Goal: Task Accomplishment & Management: Complete application form

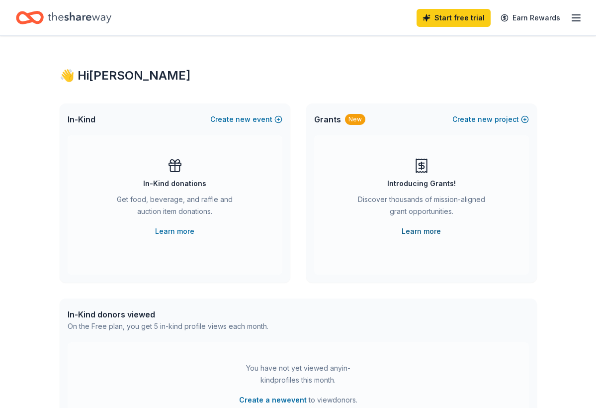
click at [419, 232] on link "Learn more" at bounding box center [421, 231] width 39 height 12
click at [174, 233] on link "Learn more" at bounding box center [174, 231] width 39 height 12
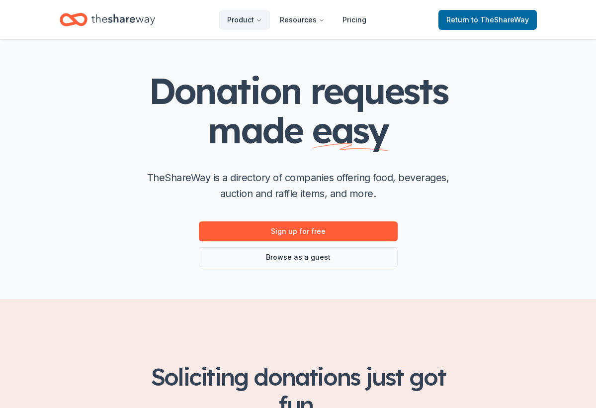
scroll to position [42, 0]
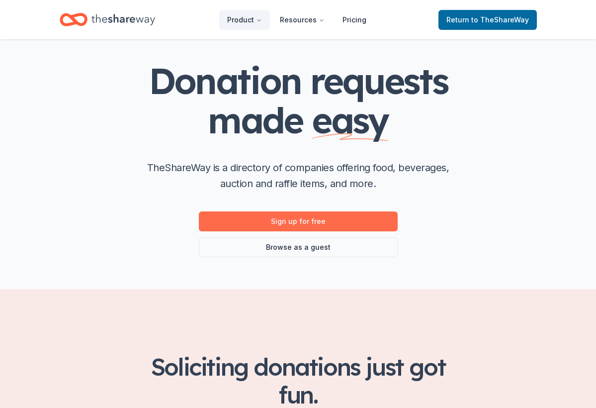
click at [288, 222] on link "Sign up for free" at bounding box center [298, 221] width 199 height 20
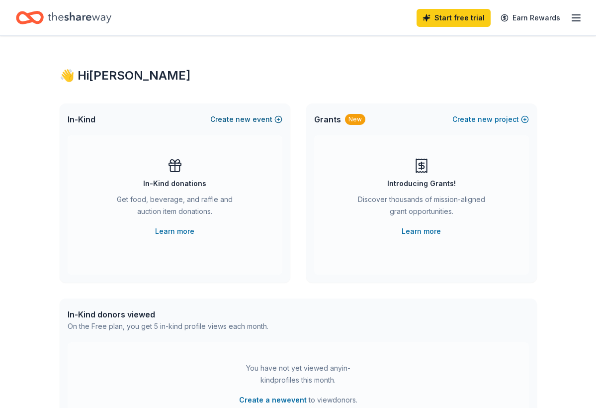
click at [255, 117] on button "Create new event" at bounding box center [246, 119] width 72 height 12
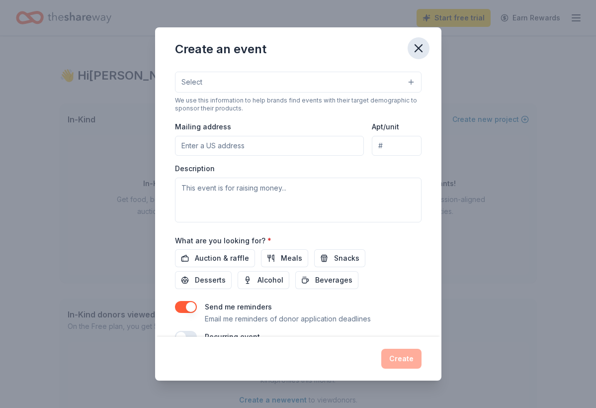
scroll to position [182, 0]
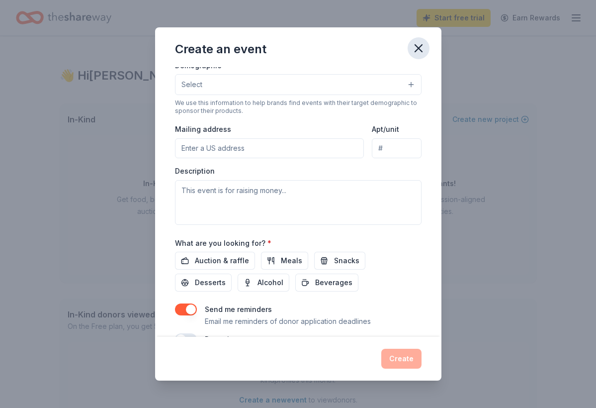
click at [419, 47] on icon "button" at bounding box center [418, 48] width 7 height 7
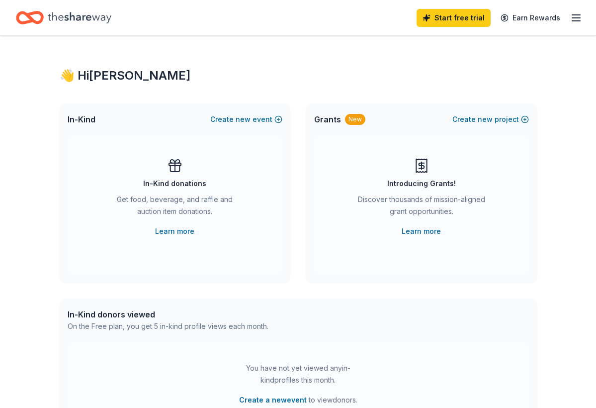
scroll to position [0, 0]
click at [578, 18] on line "button" at bounding box center [576, 18] width 8 height 0
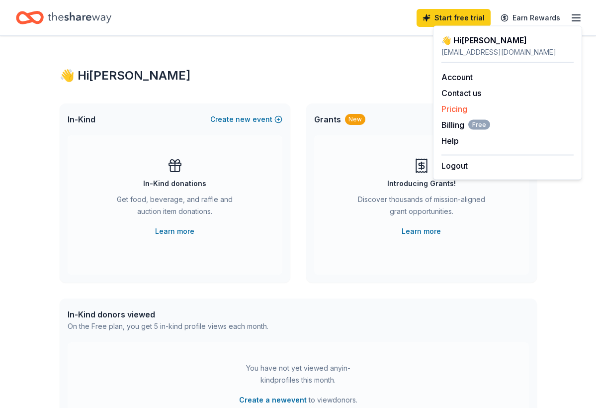
click at [459, 109] on link "Pricing" at bounding box center [455, 109] width 26 height 10
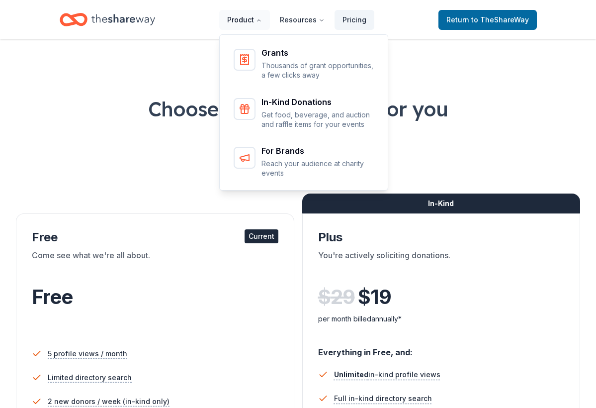
click at [244, 21] on button "Product" at bounding box center [244, 20] width 51 height 20
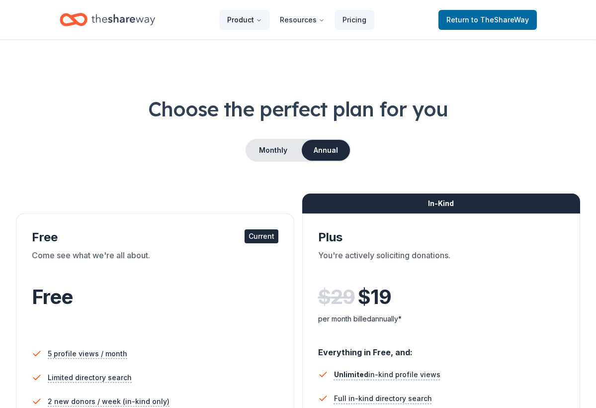
click at [244, 21] on button "Product" at bounding box center [244, 20] width 51 height 20
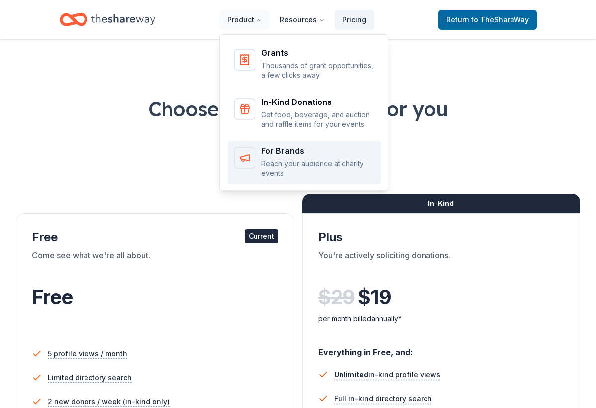
click at [282, 166] on p "Reach your audience at charity events" at bounding box center [318, 168] width 113 height 19
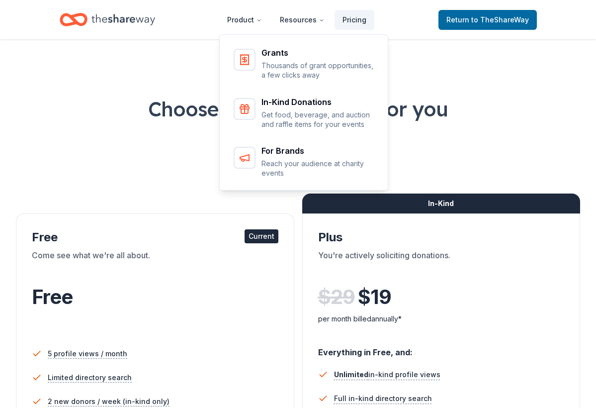
click at [281, 111] on div "Grants Thousands of grant opportunities, a few clicks away In-Kind Donations Ge…" at bounding box center [303, 110] width 169 height 159
click at [459, 16] on span "Return to TheShareWay" at bounding box center [488, 20] width 83 height 12
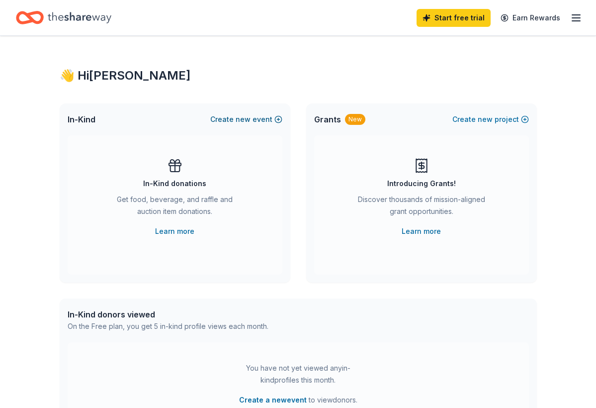
click at [252, 117] on button "Create new event" at bounding box center [246, 119] width 72 height 12
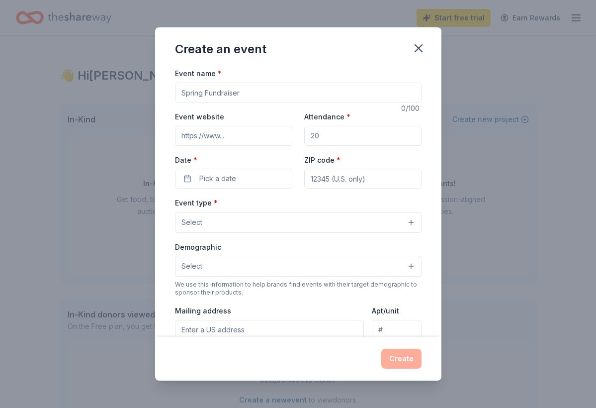
click at [411, 221] on button "Select" at bounding box center [298, 222] width 247 height 21
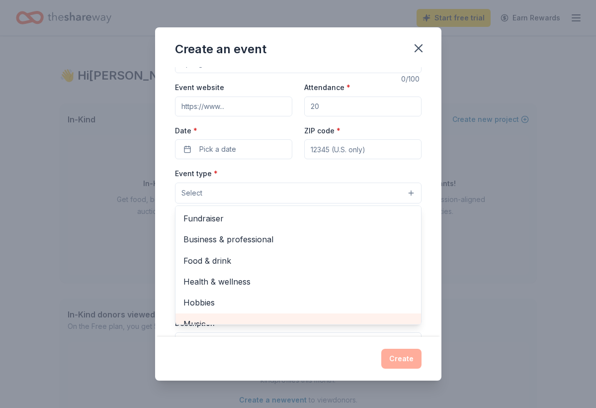
scroll to position [29, 0]
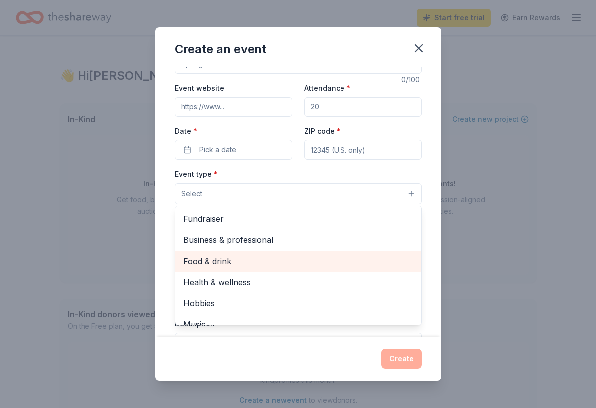
click at [337, 257] on span "Food & drink" at bounding box center [299, 261] width 230 height 13
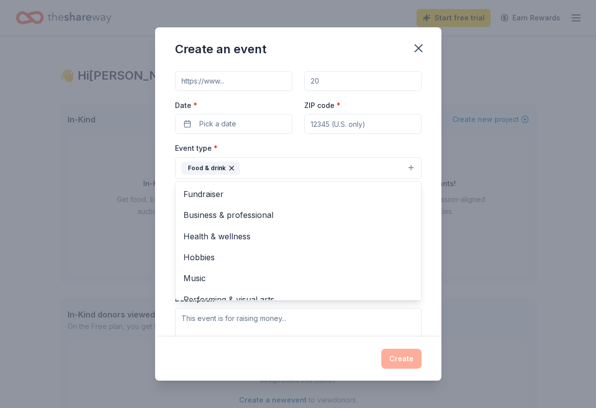
scroll to position [56, 0]
click at [418, 50] on div "Create an event Event name * 0 /100 Event website Attendance * Date * Pick a da…" at bounding box center [298, 203] width 286 height 353
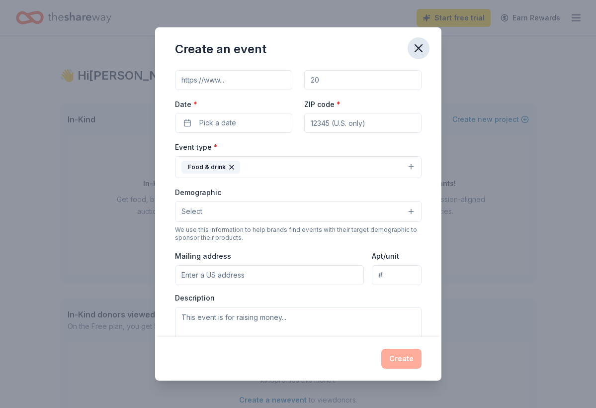
click at [418, 48] on icon "button" at bounding box center [418, 48] width 7 height 7
click at [420, 48] on icon "button" at bounding box center [418, 48] width 7 height 7
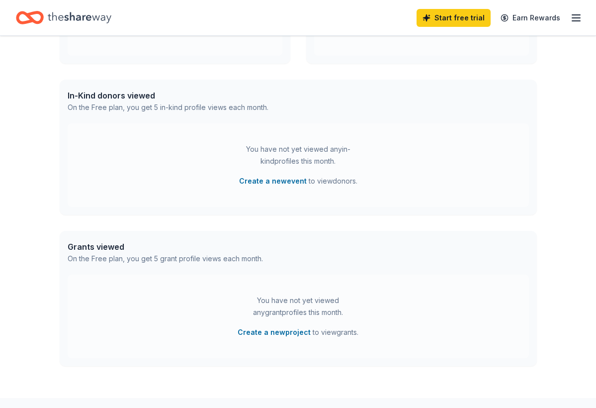
scroll to position [206, 0]
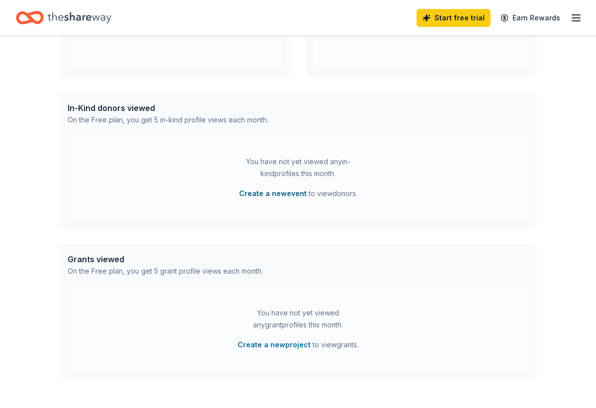
click at [268, 196] on button "Create a new event" at bounding box center [273, 194] width 68 height 12
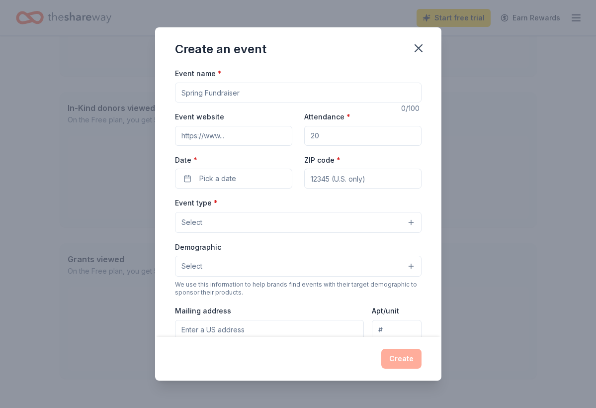
click at [407, 265] on button "Select" at bounding box center [298, 266] width 247 height 21
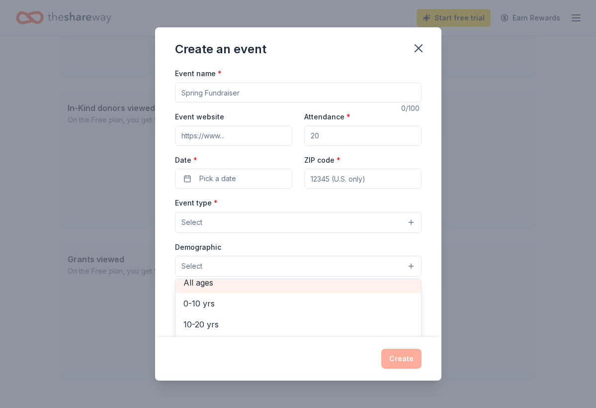
scroll to position [65, 0]
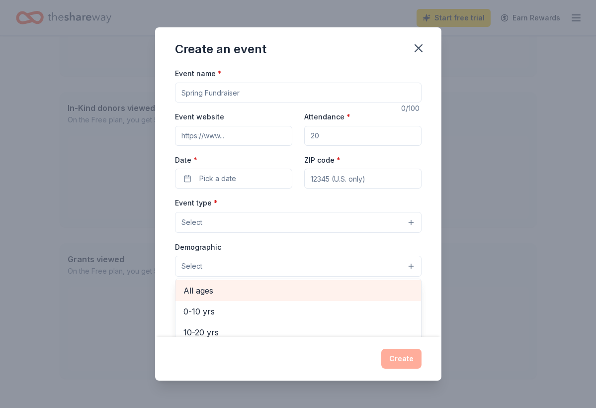
click at [326, 282] on div "All ages" at bounding box center [299, 290] width 246 height 21
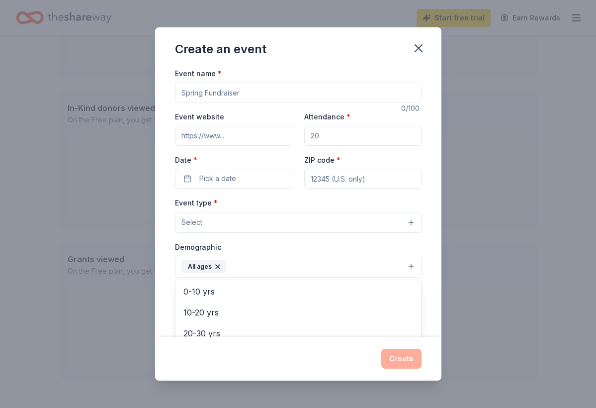
click at [410, 220] on div "Event type * Select Demographic All ages All genders Mostly men Mostly women 0-…" at bounding box center [298, 301] width 247 height 210
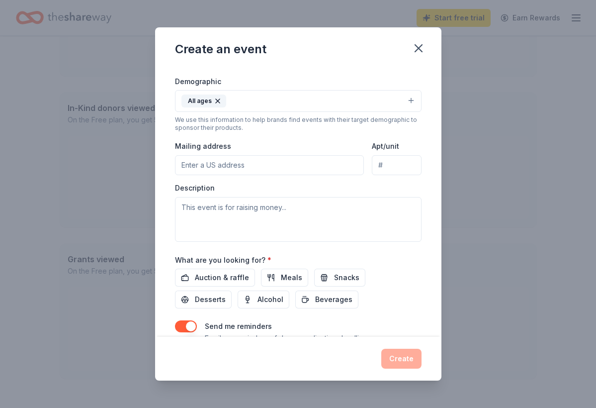
scroll to position [169, 0]
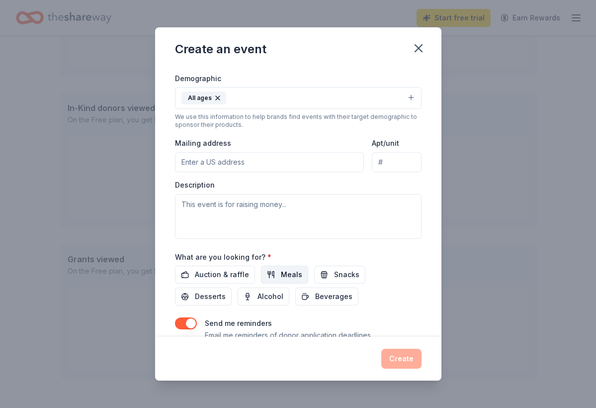
click at [288, 272] on span "Meals" at bounding box center [291, 275] width 21 height 12
click at [226, 290] on span "Desserts" at bounding box center [210, 296] width 31 height 12
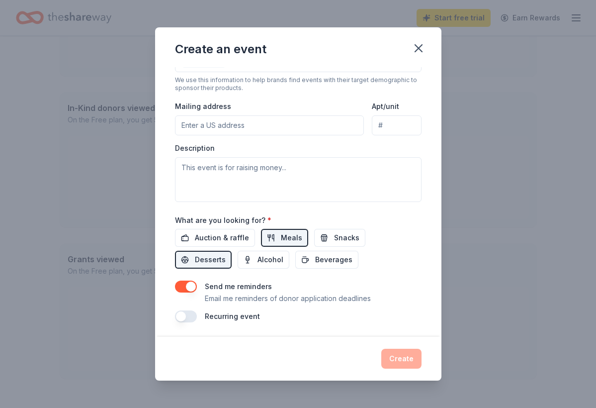
scroll to position [205, 0]
click at [315, 254] on span "Beverages" at bounding box center [333, 260] width 37 height 12
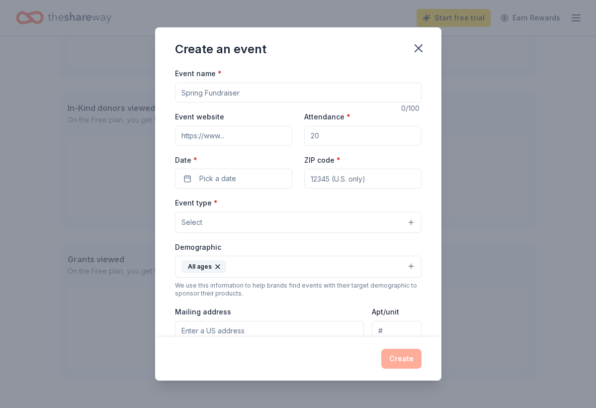
scroll to position [0, 0]
click at [413, 45] on icon "button" at bounding box center [419, 48] width 14 height 14
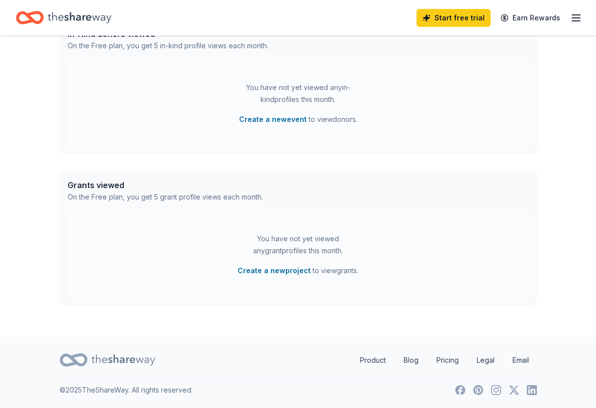
scroll to position [281, 0]
click at [282, 271] on button "Create a new project" at bounding box center [274, 271] width 73 height 12
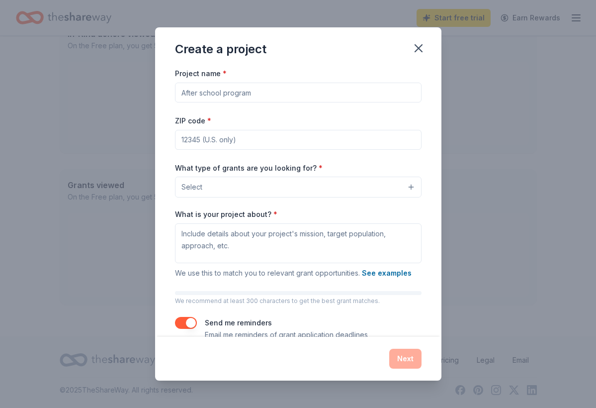
scroll to position [0, 0]
click at [414, 184] on button "Select" at bounding box center [298, 187] width 247 height 21
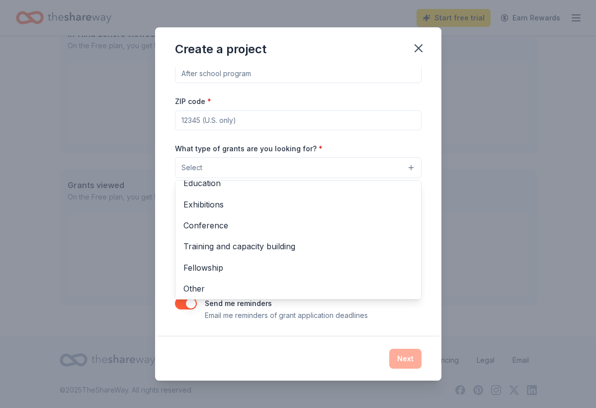
scroll to position [19, 0]
click at [433, 224] on div "Project name * ZIP code * What type of grants are you looking for? * Select Pro…" at bounding box center [298, 201] width 286 height 269
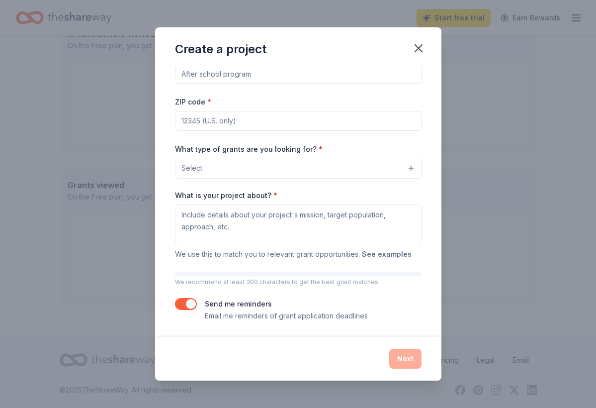
click at [390, 252] on button "See examples" at bounding box center [387, 254] width 50 height 12
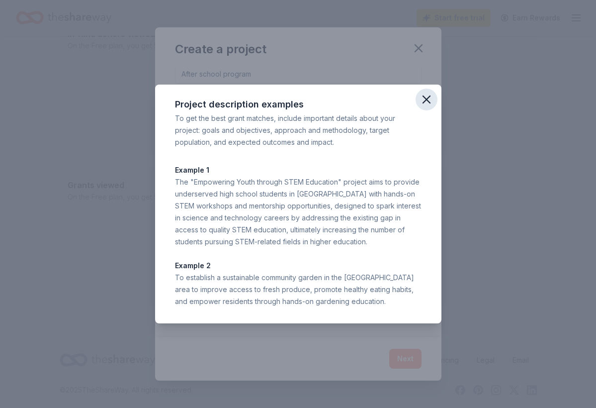
click at [426, 102] on icon "button" at bounding box center [427, 100] width 14 height 14
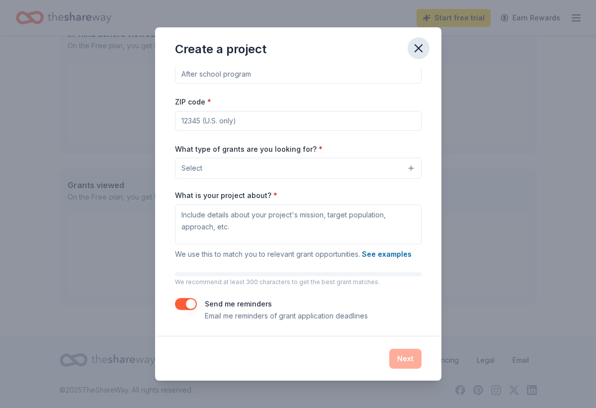
click at [417, 48] on icon "button" at bounding box center [419, 48] width 14 height 14
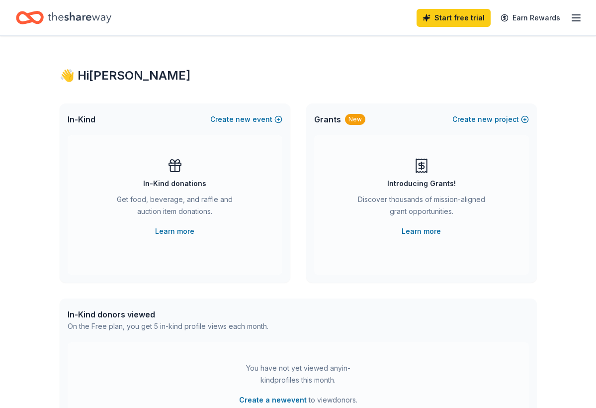
scroll to position [0, 0]
click at [70, 17] on icon "Home" at bounding box center [80, 17] width 64 height 11
click at [578, 17] on icon "button" at bounding box center [576, 18] width 12 height 12
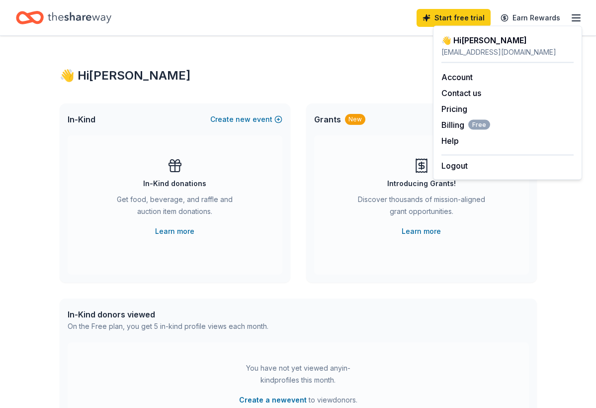
click at [275, 32] on div "Start free trial Earn Rewards" at bounding box center [298, 17] width 596 height 35
